Goal: Use online tool/utility: Utilize a website feature to perform a specific function

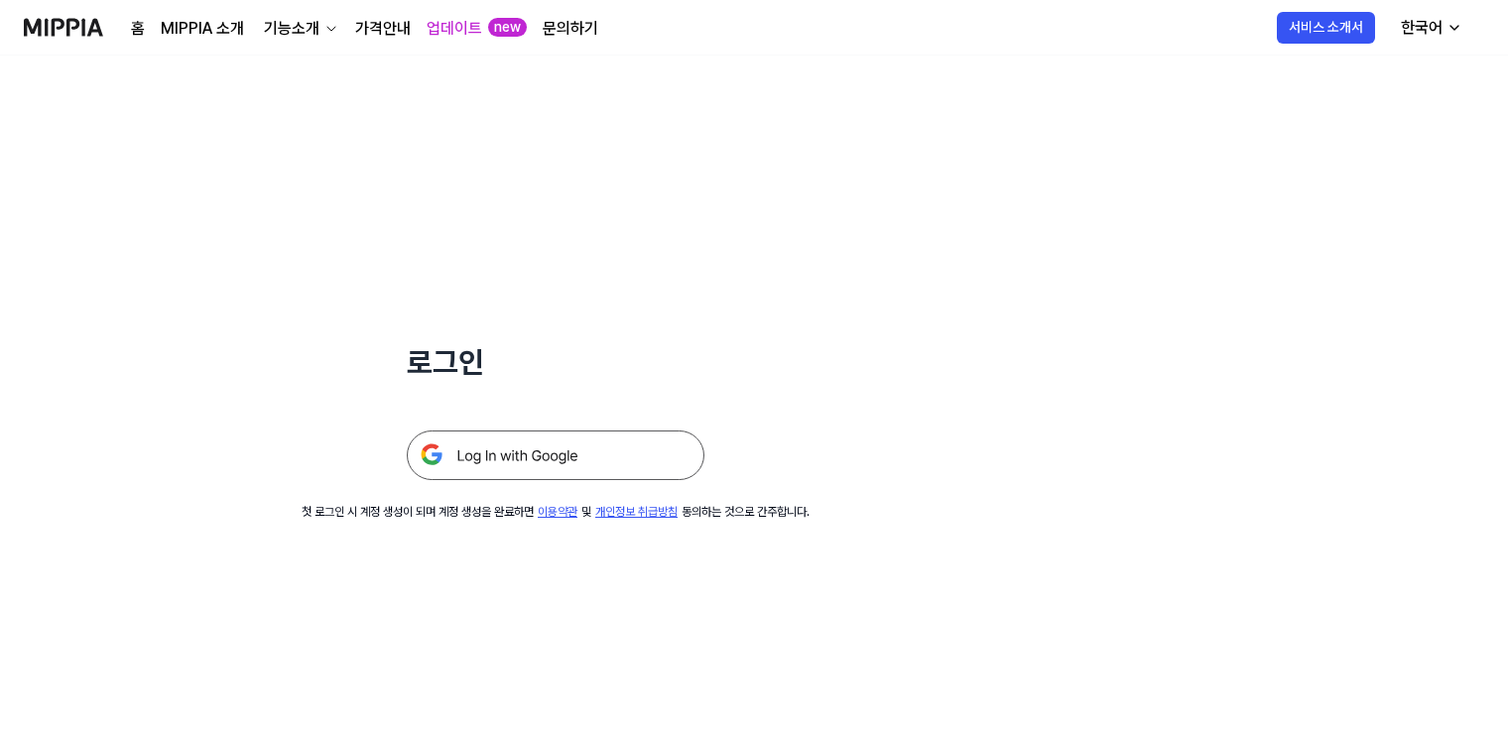
click at [584, 451] on img at bounding box center [556, 456] width 298 height 50
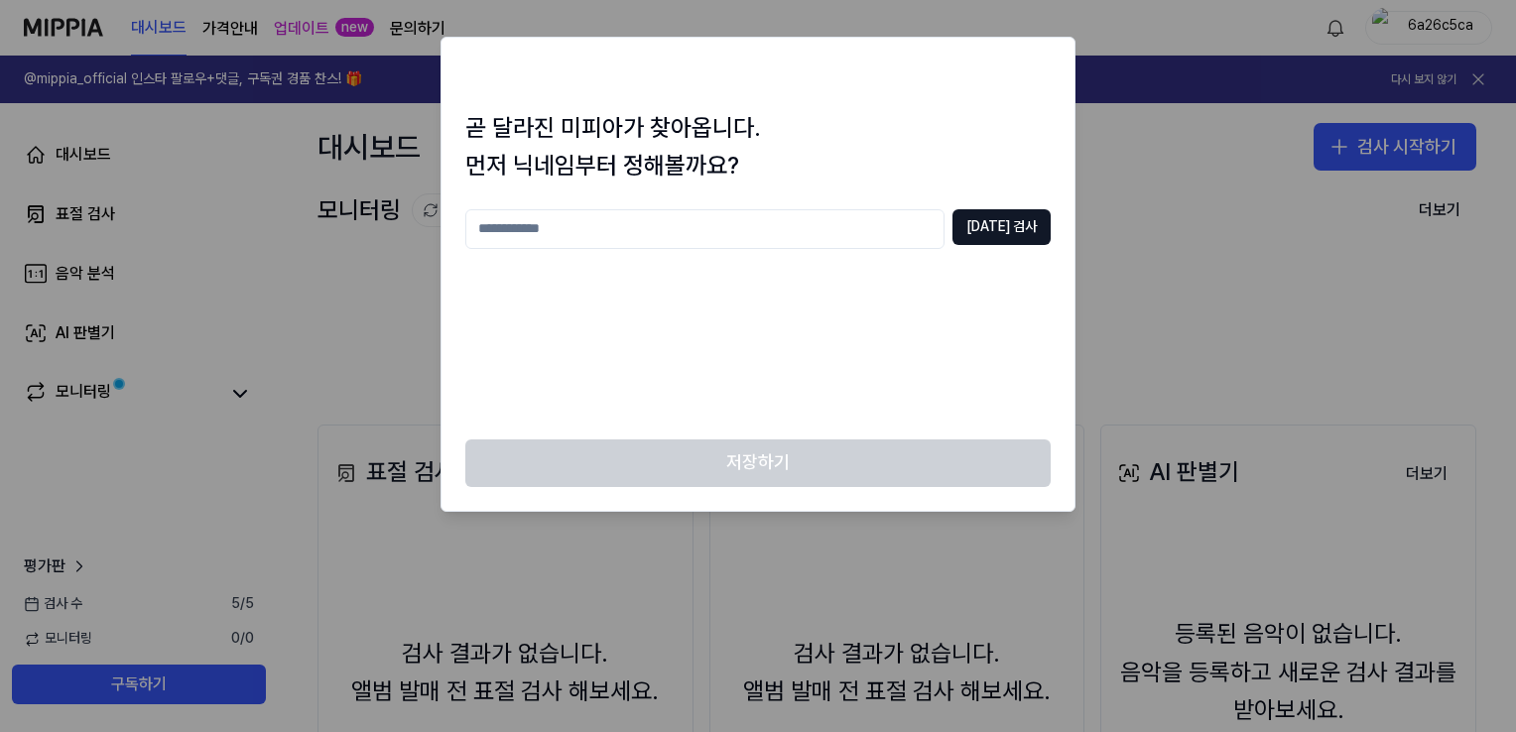
click at [1160, 186] on div at bounding box center [758, 366] width 1516 height 732
click at [672, 226] on input "text" at bounding box center [704, 229] width 479 height 40
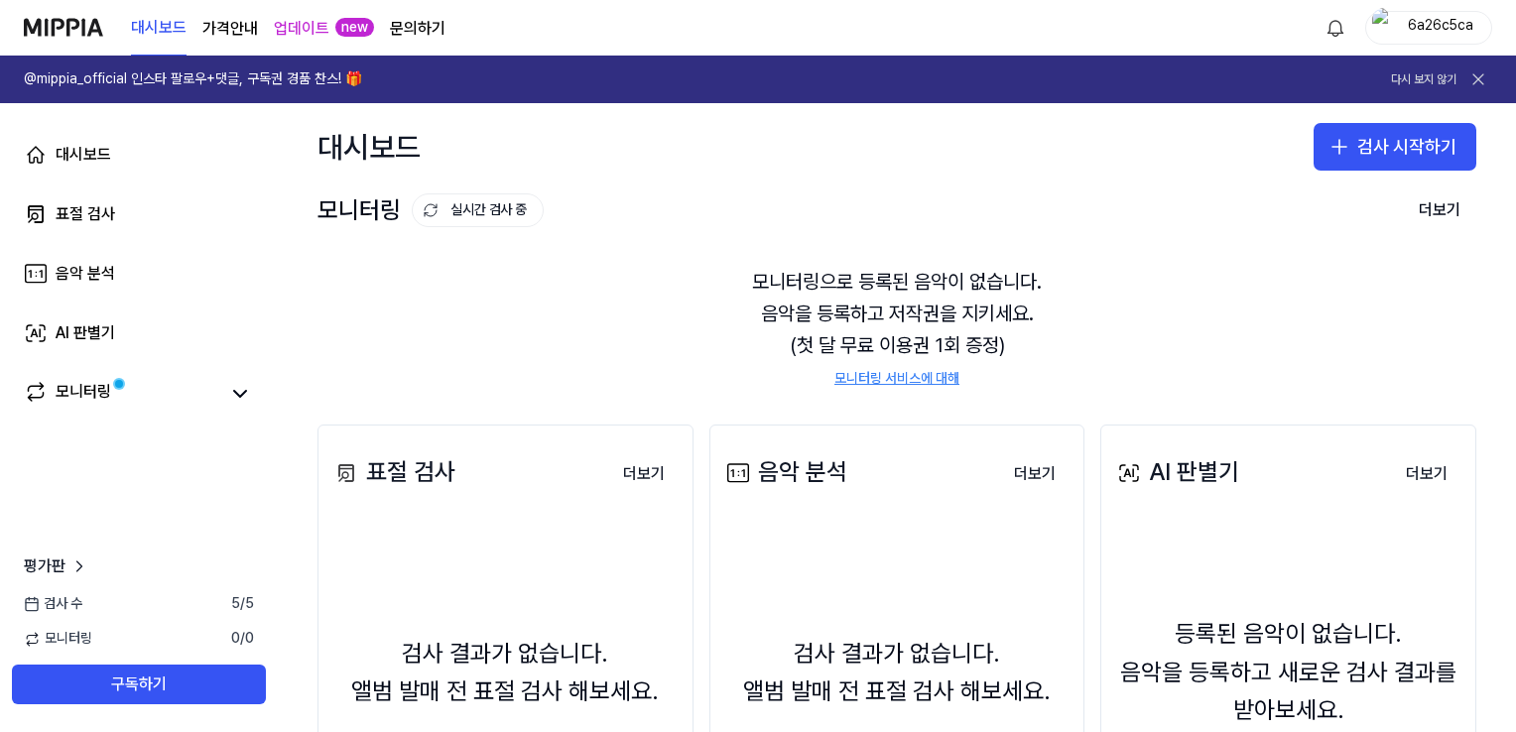
click at [1456, 64] on link "@mippia_official 인스타 팔로우+댓글, 구독권 경품 찬스! 🎁 다시 보지 않기" at bounding box center [758, 80] width 1516 height 48
click at [1445, 25] on div "6a26c5ca" at bounding box center [1440, 27] width 77 height 22
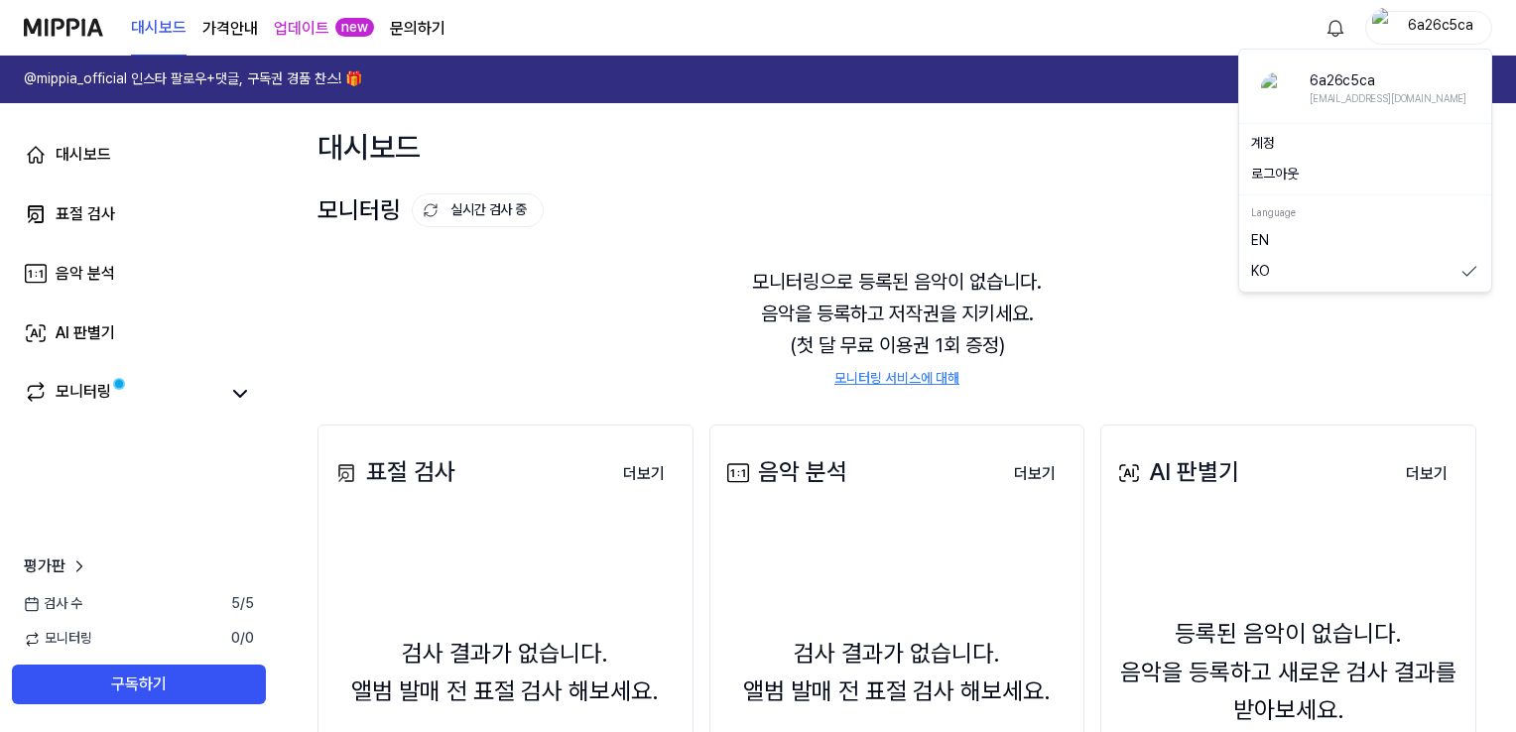
click at [1298, 177] on button "로그아웃" at bounding box center [1365, 175] width 228 height 20
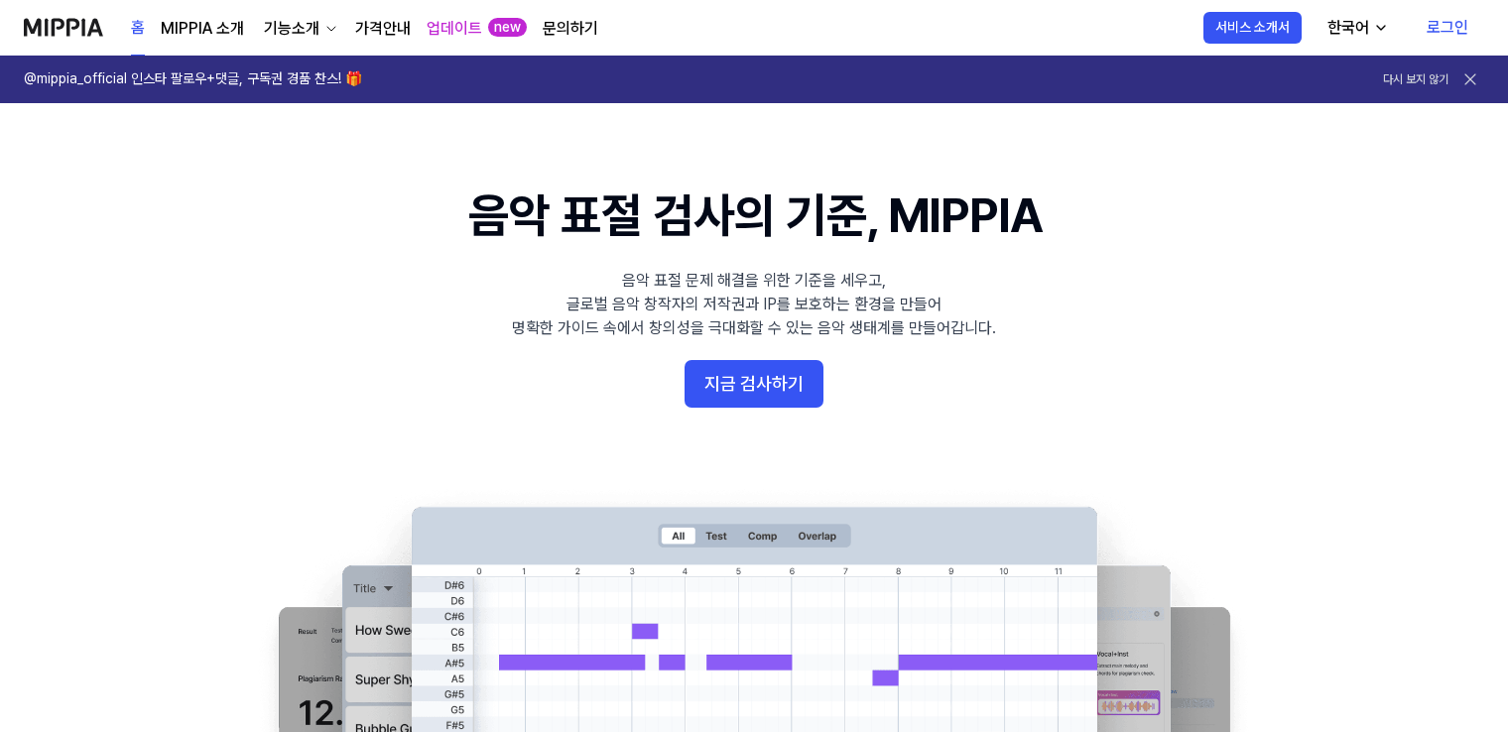
click at [1457, 20] on link "로그인" at bounding box center [1447, 28] width 73 height 56
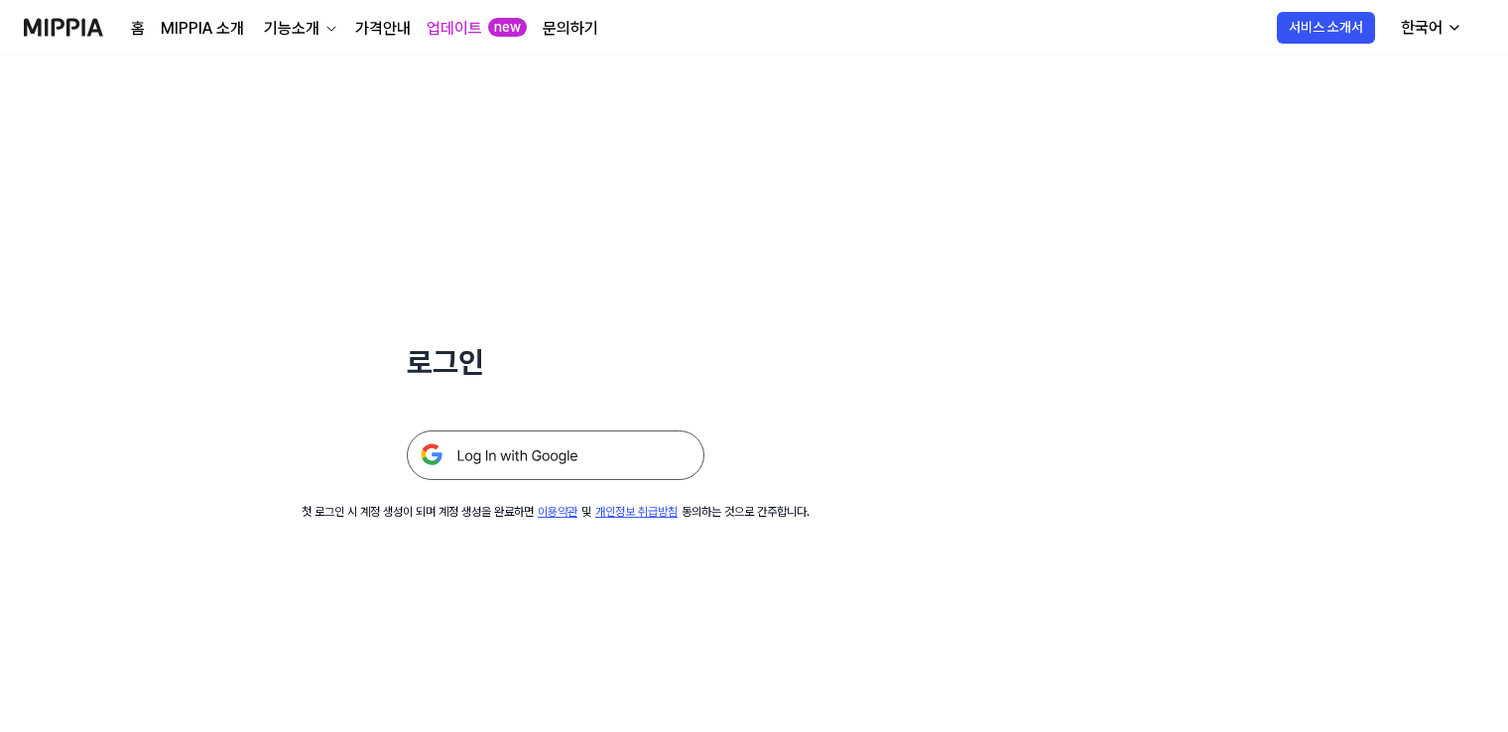
click at [563, 456] on img at bounding box center [556, 456] width 298 height 50
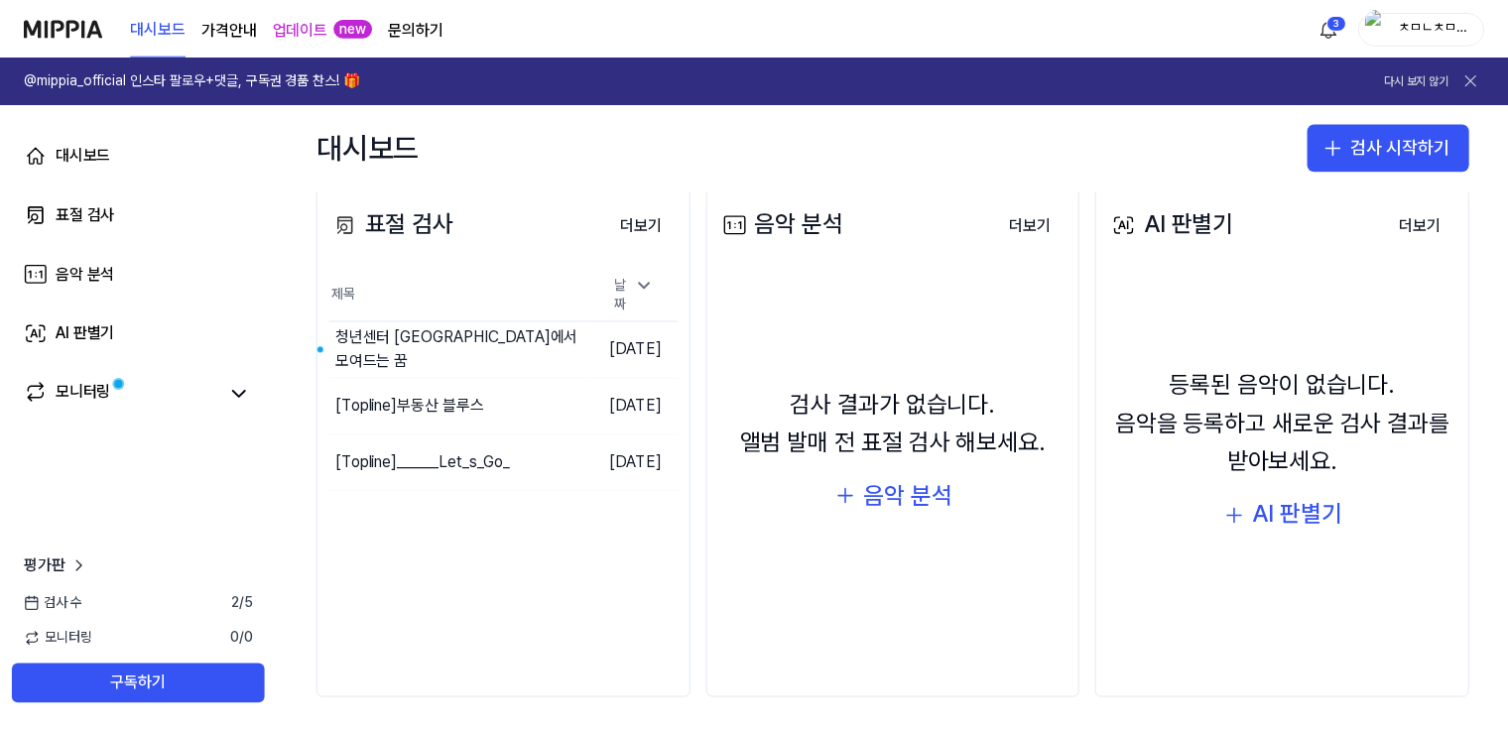
scroll to position [254, 0]
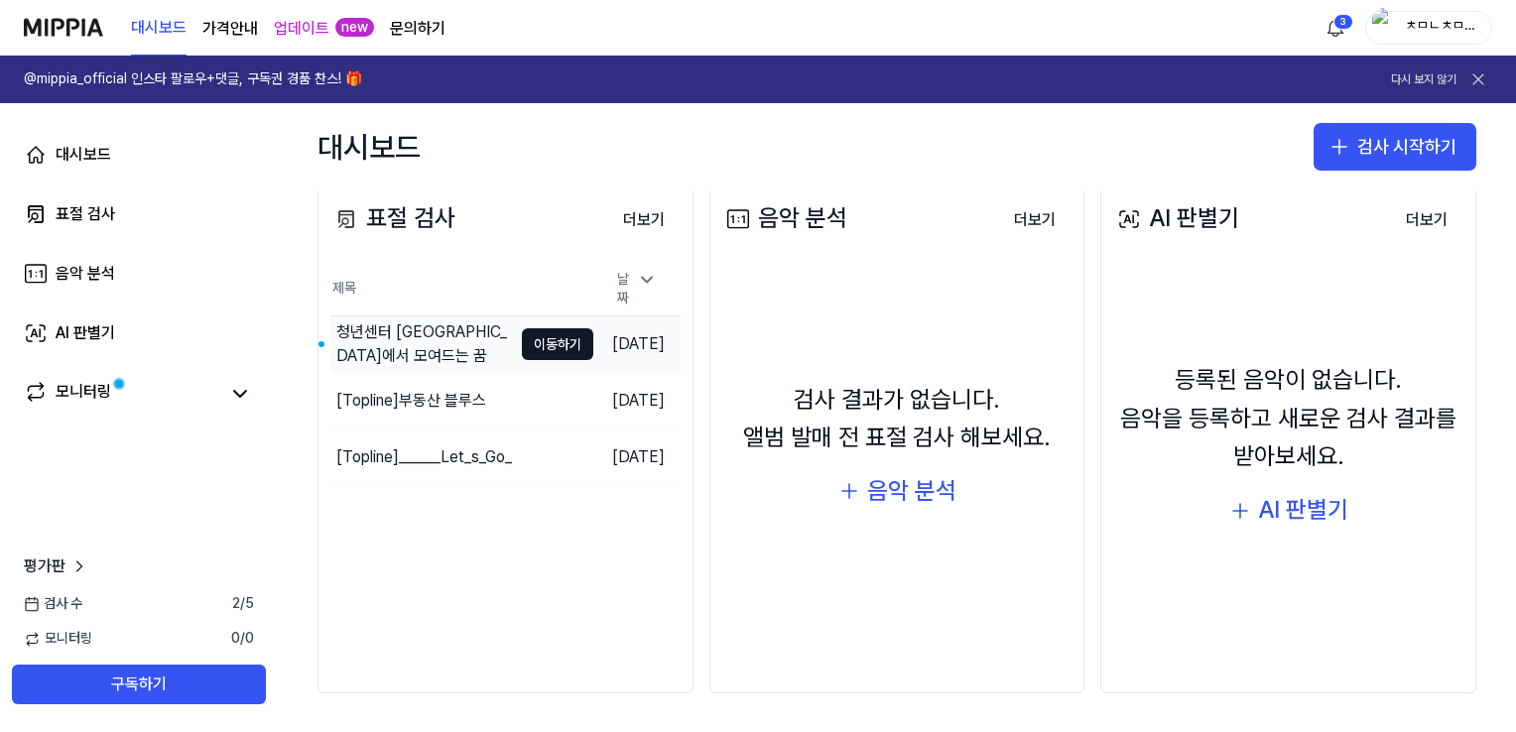
click at [430, 348] on div "청년센터 [GEOGRAPHIC_DATA]에서 모여드는 꿈" at bounding box center [424, 345] width 176 height 48
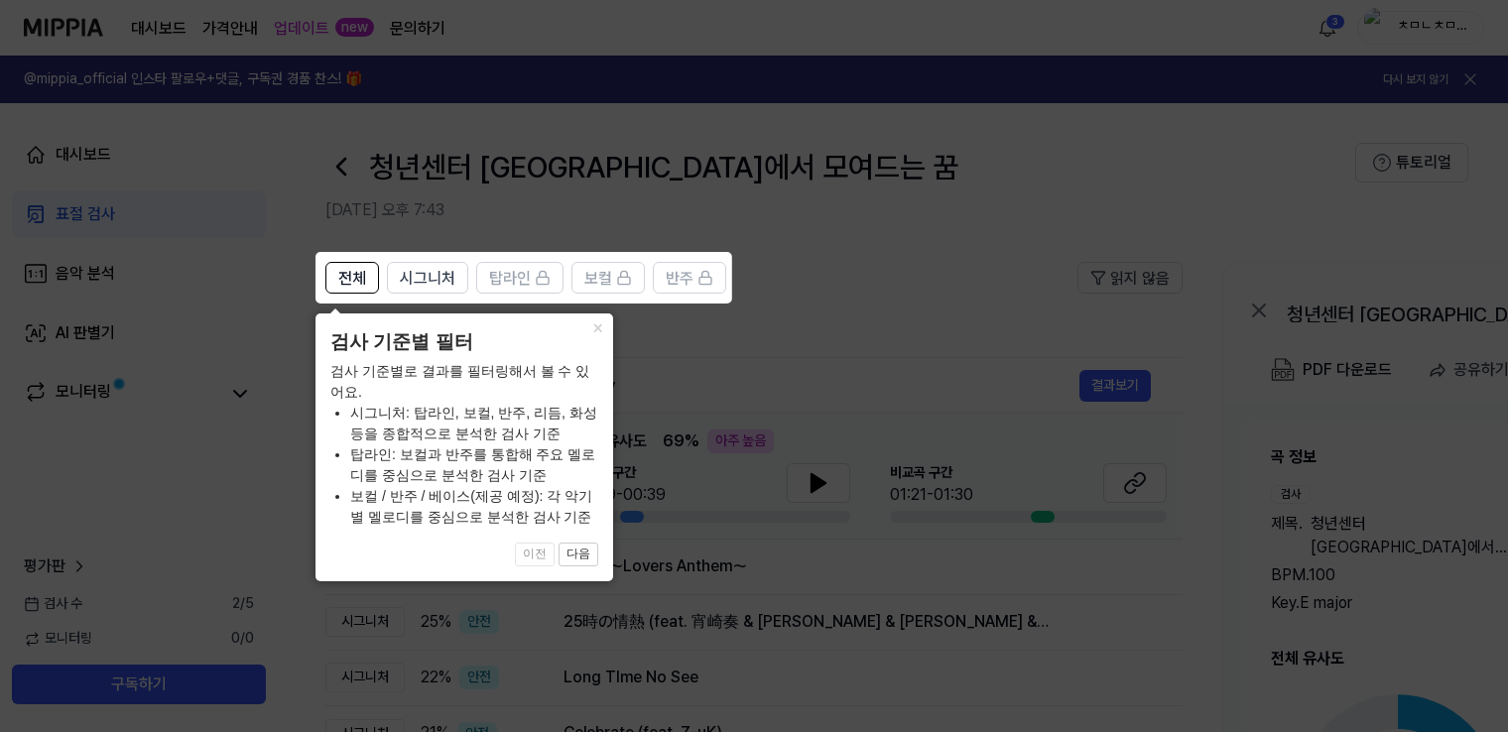
click at [738, 351] on icon at bounding box center [758, 366] width 1516 height 732
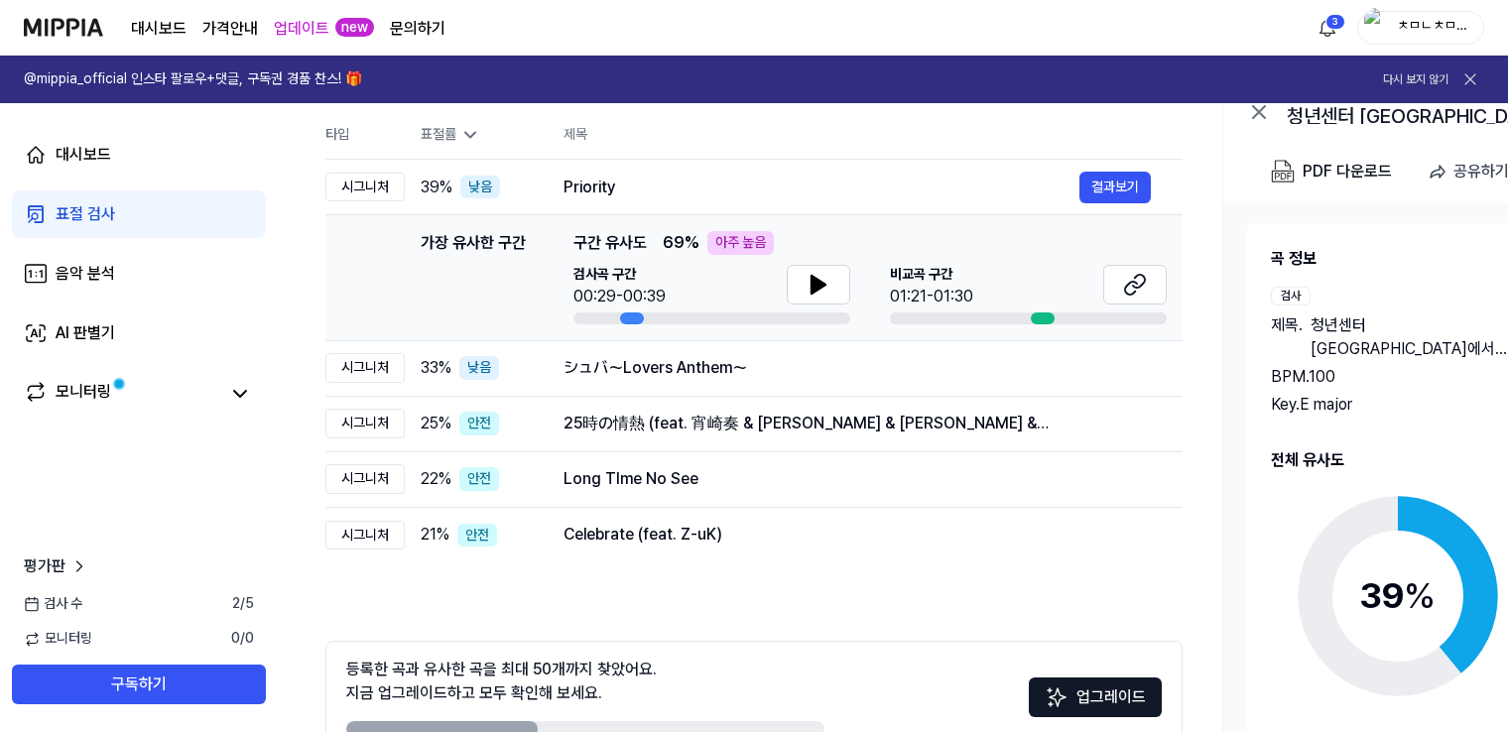
scroll to position [0, 14]
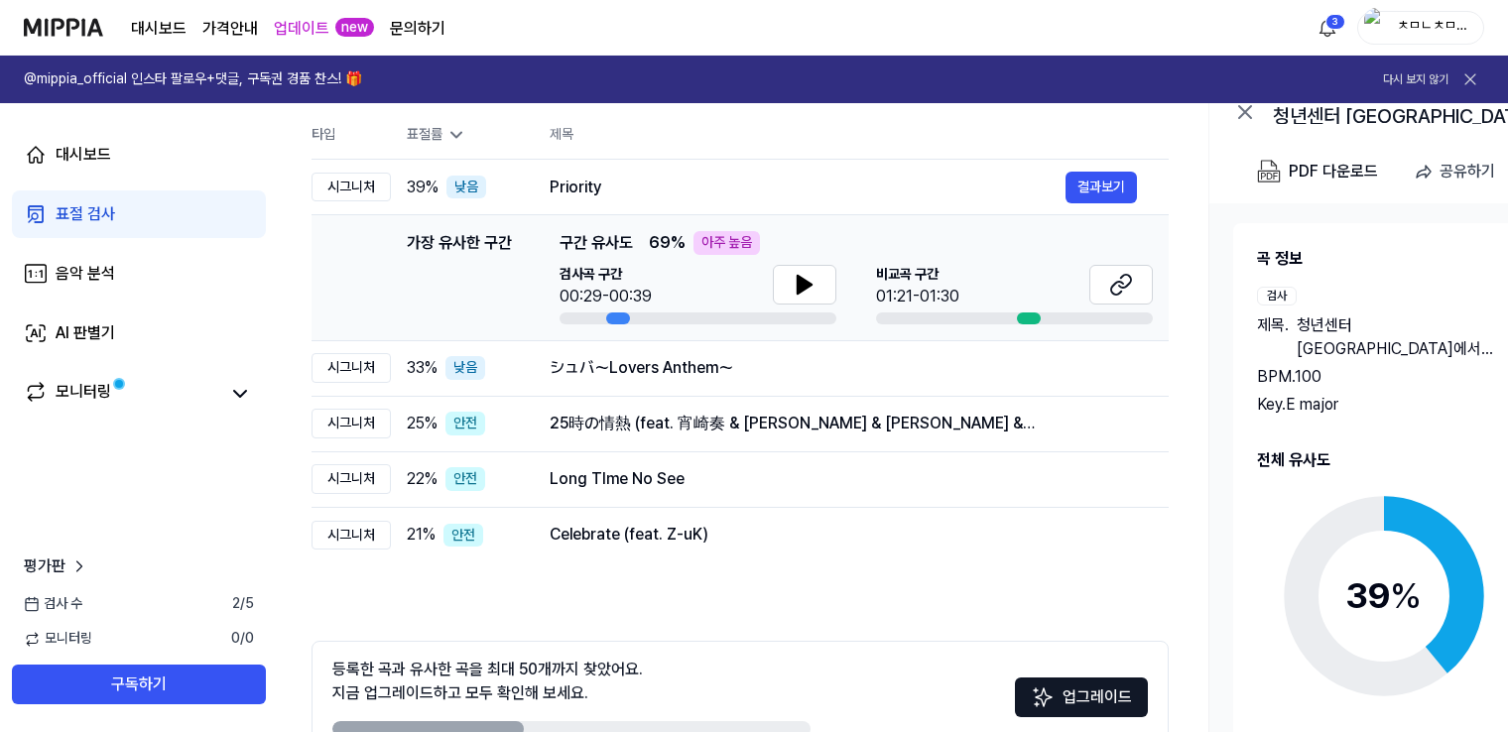
drag, startPoint x: 631, startPoint y: 313, endPoint x: 617, endPoint y: 313, distance: 13.9
click at [617, 313] on div at bounding box center [618, 319] width 24 height 12
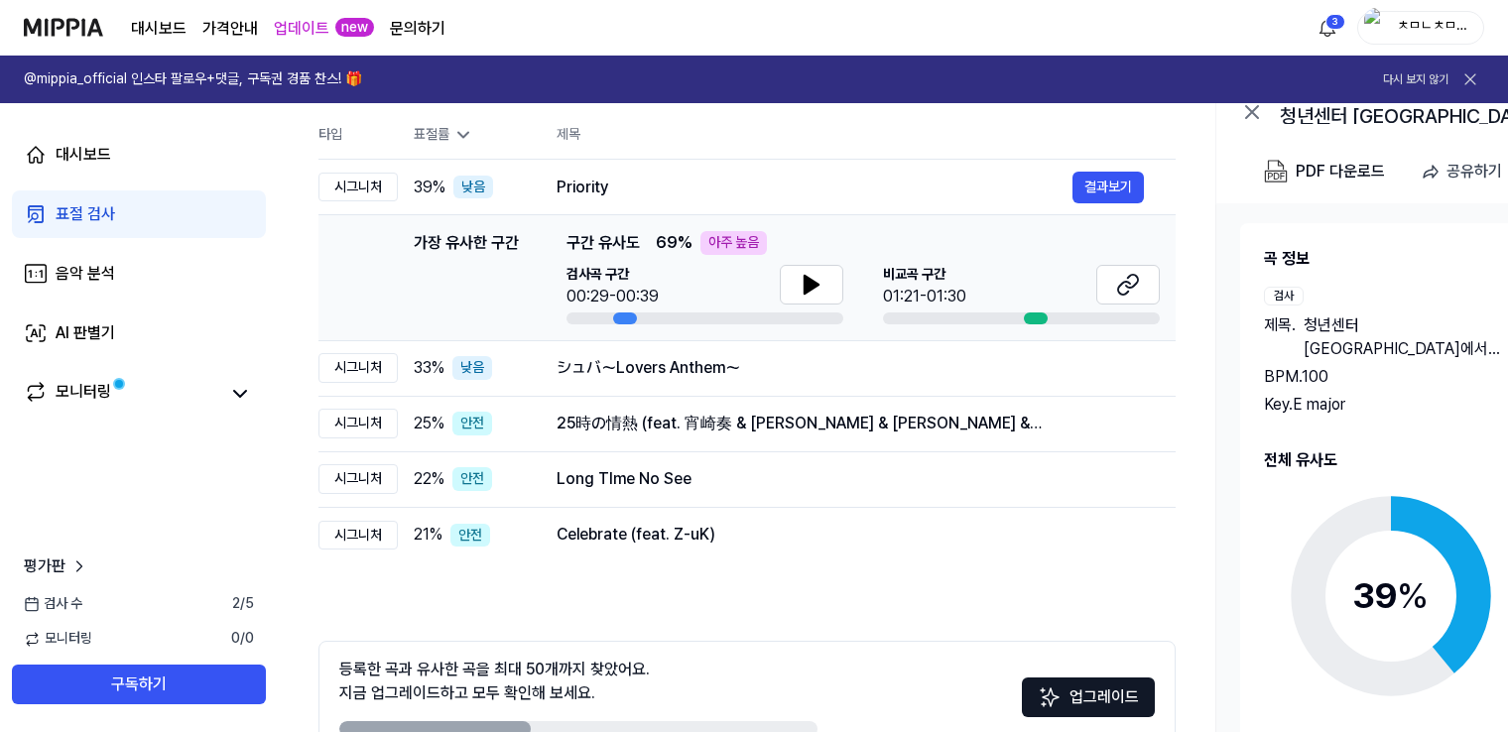
scroll to position [0, 0]
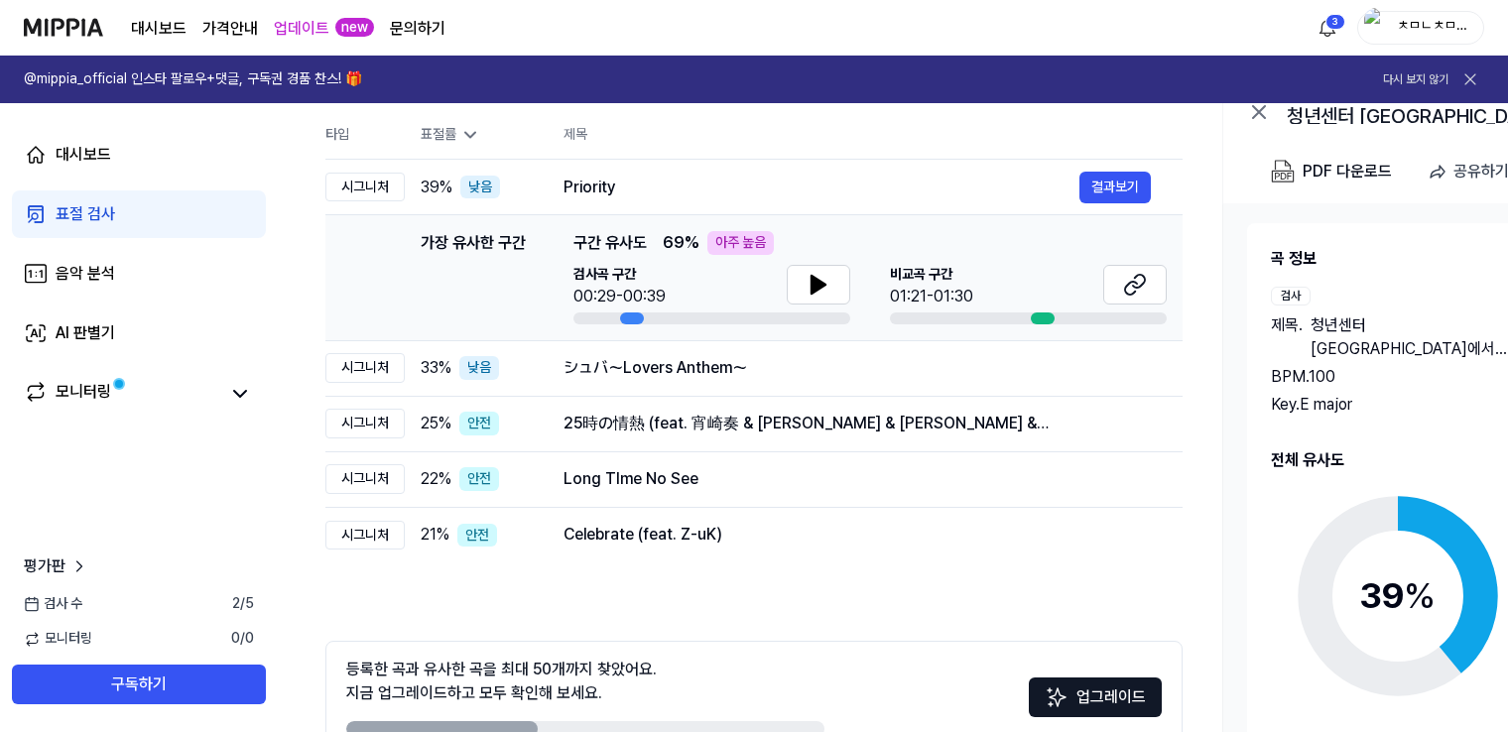
drag, startPoint x: 647, startPoint y: 239, endPoint x: 736, endPoint y: 237, distance: 89.3
click at [736, 237] on span "69 % 아주 높음" at bounding box center [718, 243] width 111 height 24
drag, startPoint x: 695, startPoint y: 286, endPoint x: 708, endPoint y: 279, distance: 14.7
click at [705, 281] on div "검사곡 구간 00:29-00:39" at bounding box center [712, 287] width 277 height 44
click at [815, 281] on icon at bounding box center [819, 285] width 14 height 18
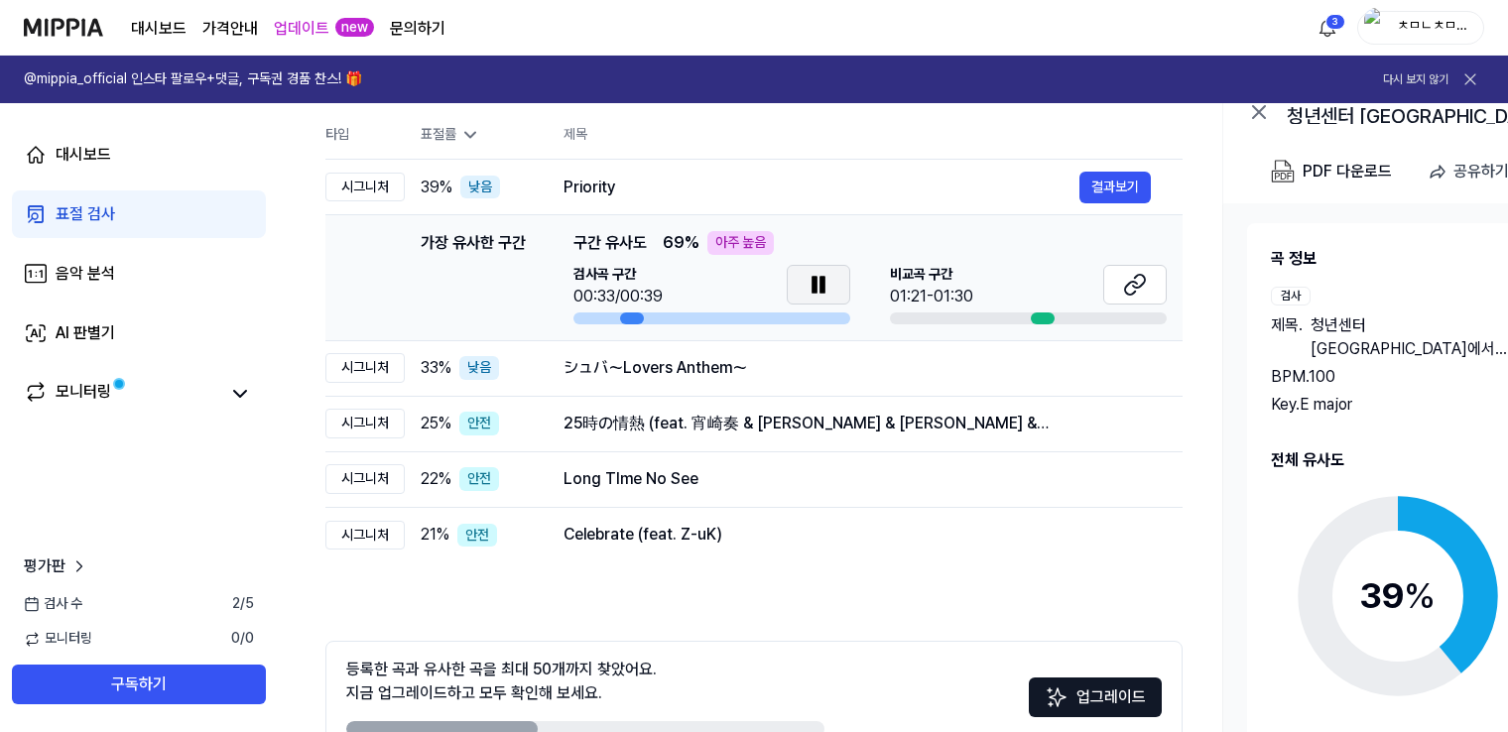
click at [828, 279] on icon at bounding box center [819, 285] width 24 height 24
click at [1138, 276] on icon at bounding box center [1135, 285] width 24 height 24
click at [818, 283] on icon at bounding box center [819, 285] width 14 height 18
click at [825, 282] on icon at bounding box center [819, 285] width 24 height 24
